Goal: Find contact information: Find contact information

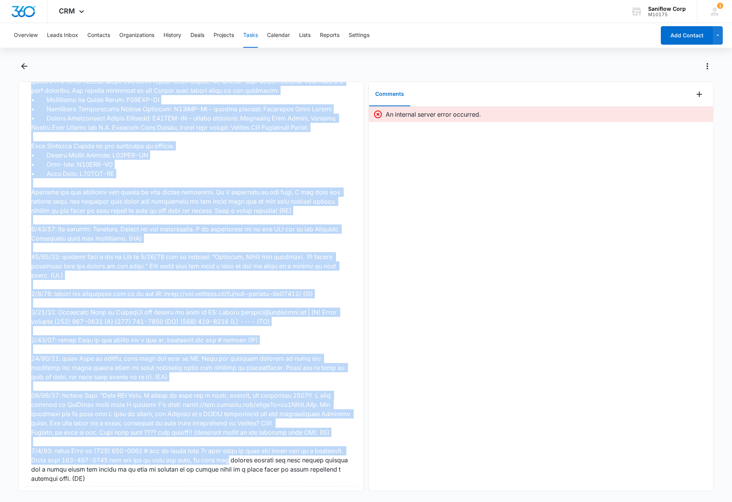
scroll to position [799, 0]
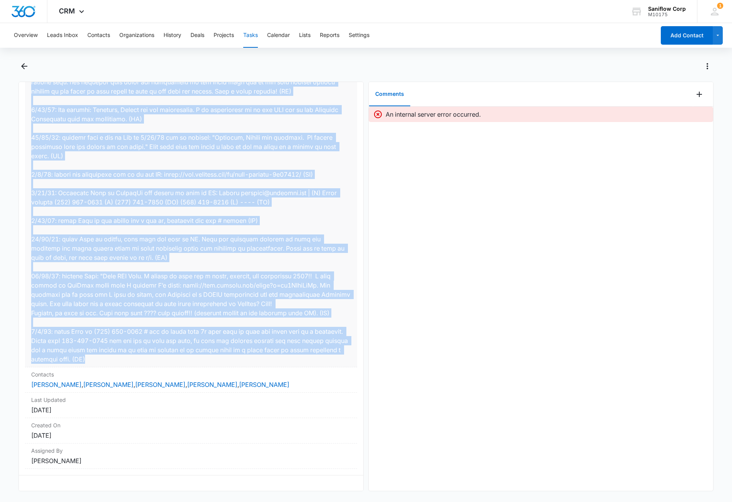
drag, startPoint x: 28, startPoint y: 274, endPoint x: 286, endPoint y: 359, distance: 270.8
copy dd "8/17: Tried reaching Jennifer Olive jolive@cinemark.com (construction project d…"
click at [23, 61] on button "Back" at bounding box center [24, 66] width 12 height 12
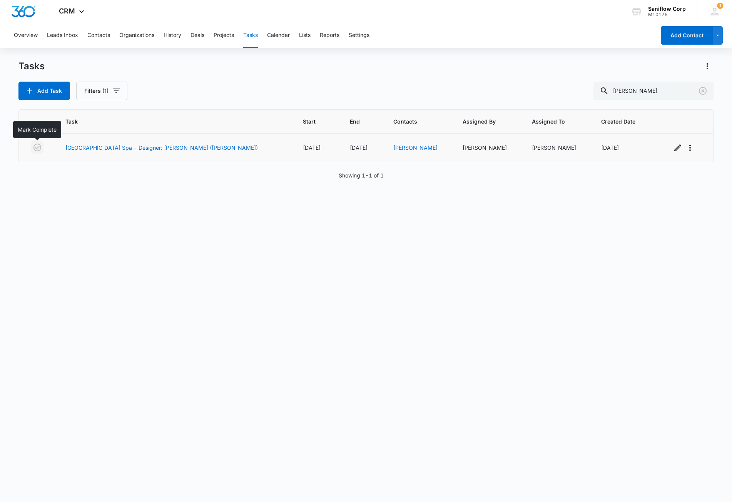
click at [33, 149] on icon "button" at bounding box center [37, 147] width 9 height 9
click at [704, 92] on icon "Clear" at bounding box center [702, 90] width 9 height 9
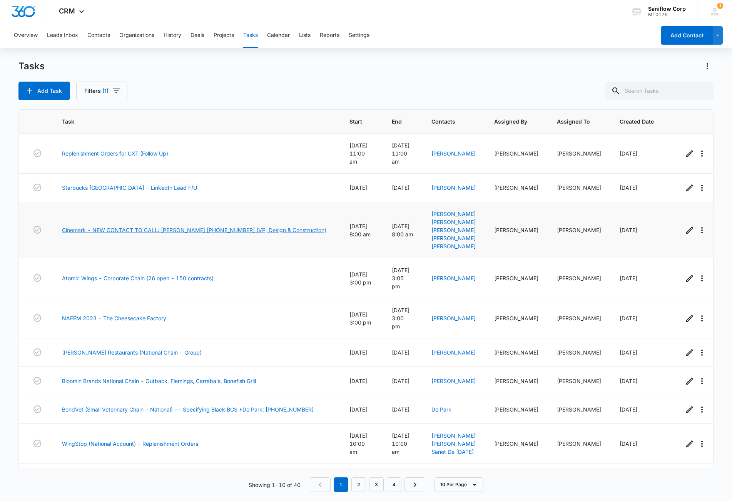
click at [156, 226] on link "Cinemark - NEW CONTACT TO CALL: [PERSON_NAME] [PHONE_NUMBER] (VP, Design & Cons…" at bounding box center [194, 230] width 264 height 8
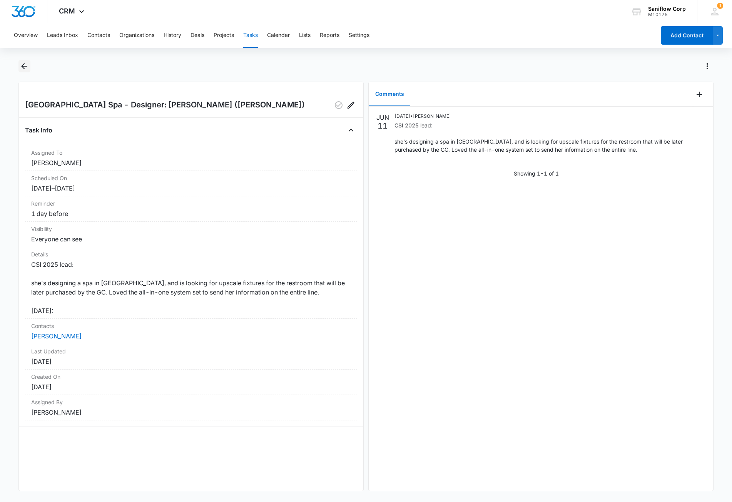
click at [22, 66] on icon "Back" at bounding box center [24, 66] width 6 height 6
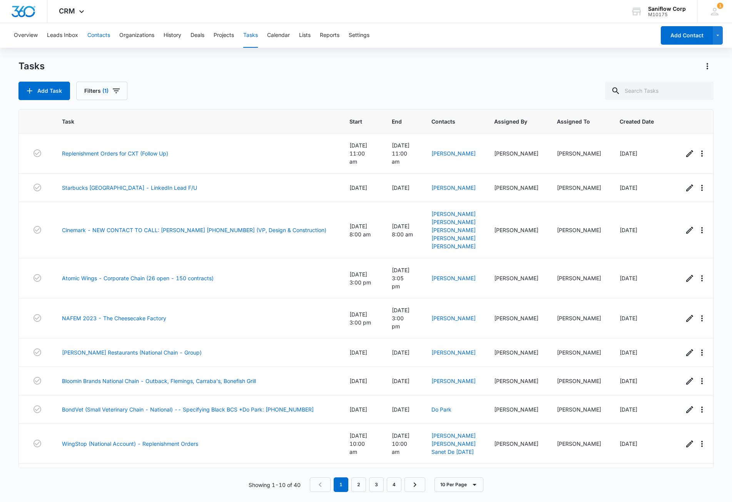
click at [103, 32] on button "Contacts" at bounding box center [98, 35] width 23 height 25
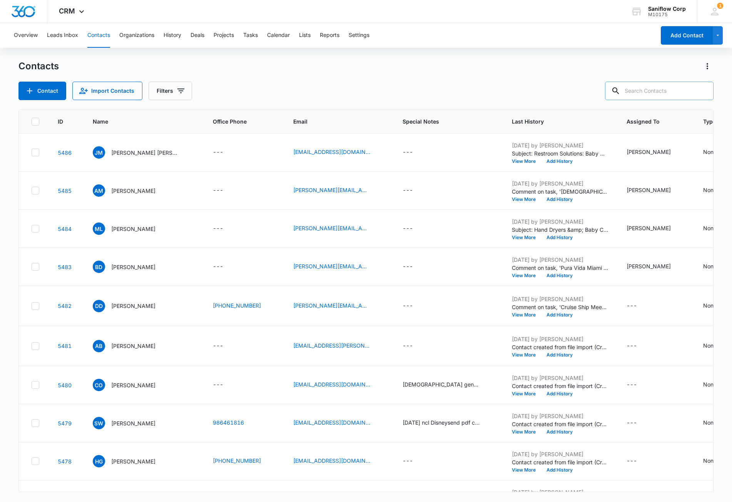
click at [648, 89] on input "text" at bounding box center [659, 91] width 108 height 18
type input "roshan"
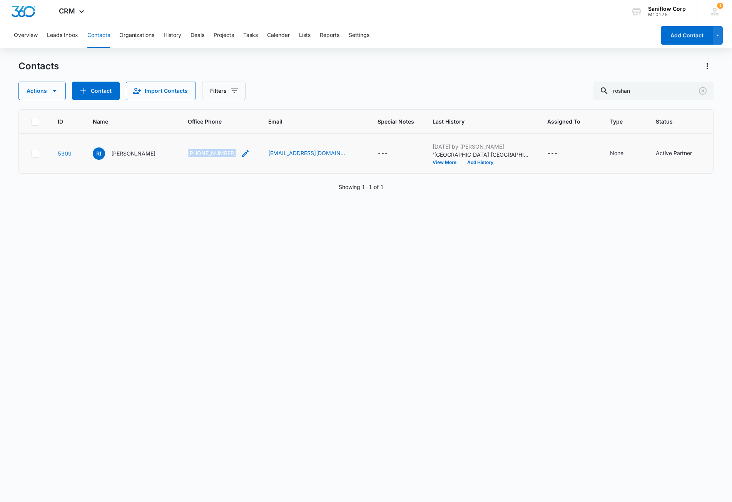
drag, startPoint x: 223, startPoint y: 164, endPoint x: 230, endPoint y: 169, distance: 9.2
click at [230, 169] on td "(954) 357-8292" at bounding box center [219, 153] width 80 height 40
copy link "(954) 357-8292"
